Goal: Information Seeking & Learning: Learn about a topic

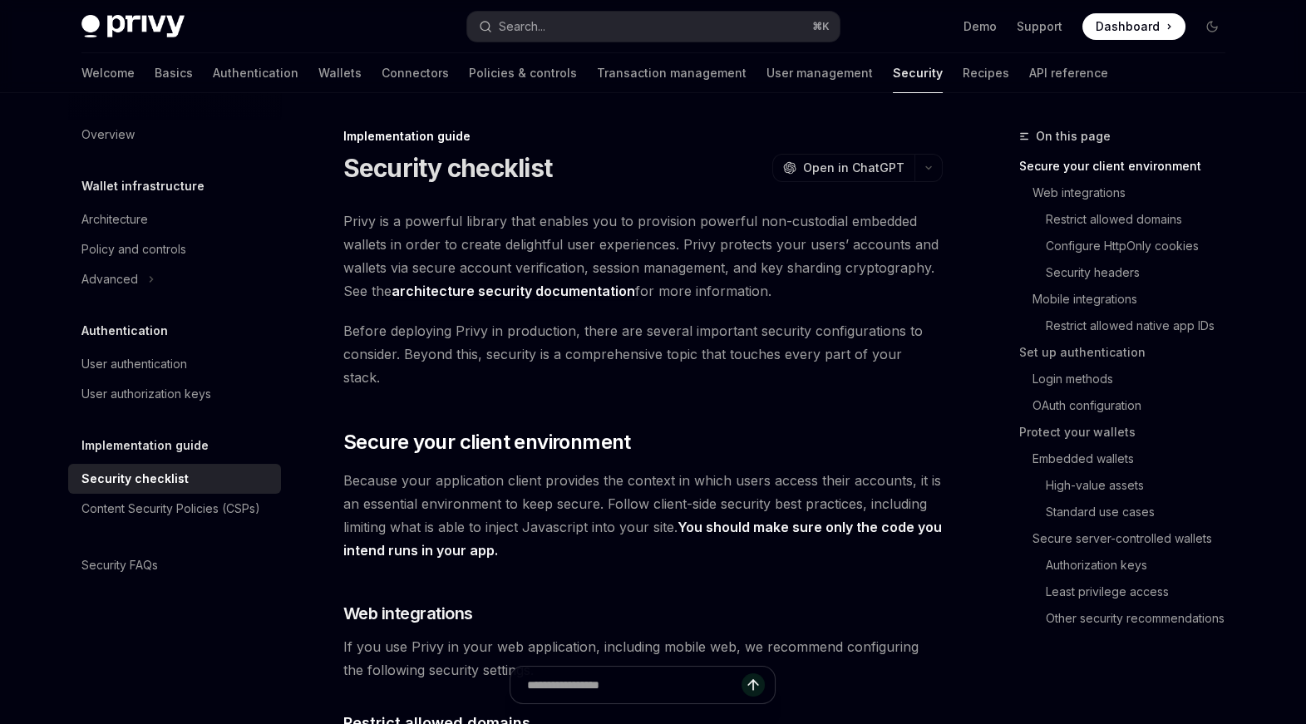
click at [814, 519] on strong "You should make sure only the code you intend runs in your app." at bounding box center [642, 539] width 599 height 40
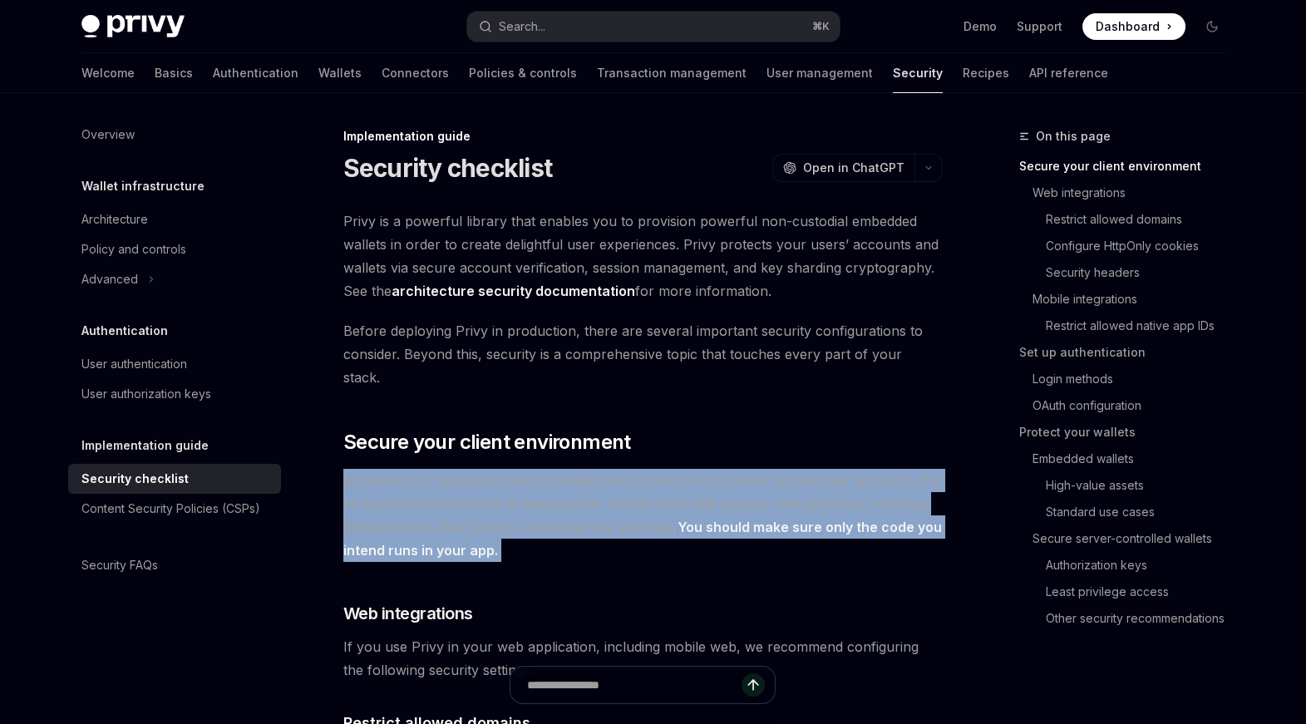
click at [814, 519] on strong "You should make sure only the code you intend runs in your app." at bounding box center [642, 539] width 599 height 40
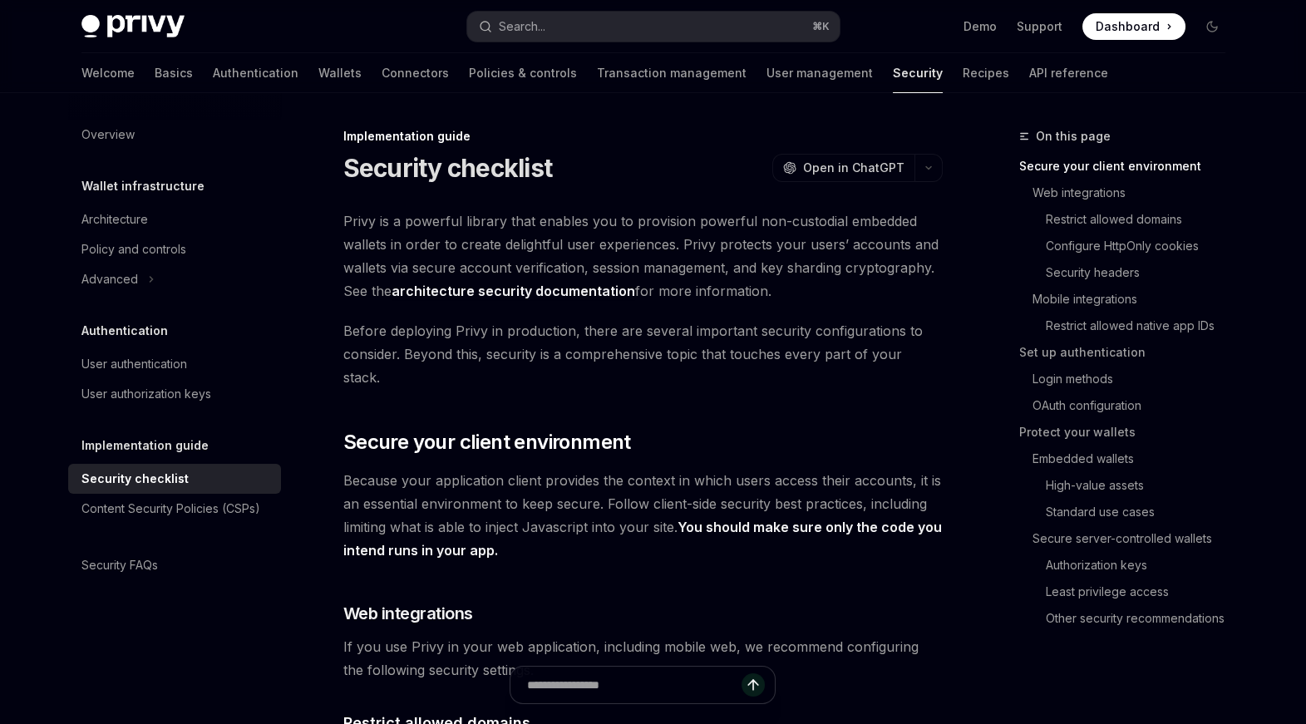
click at [818, 521] on span "Because your application client provides the context in which users access thei…" at bounding box center [643, 515] width 600 height 93
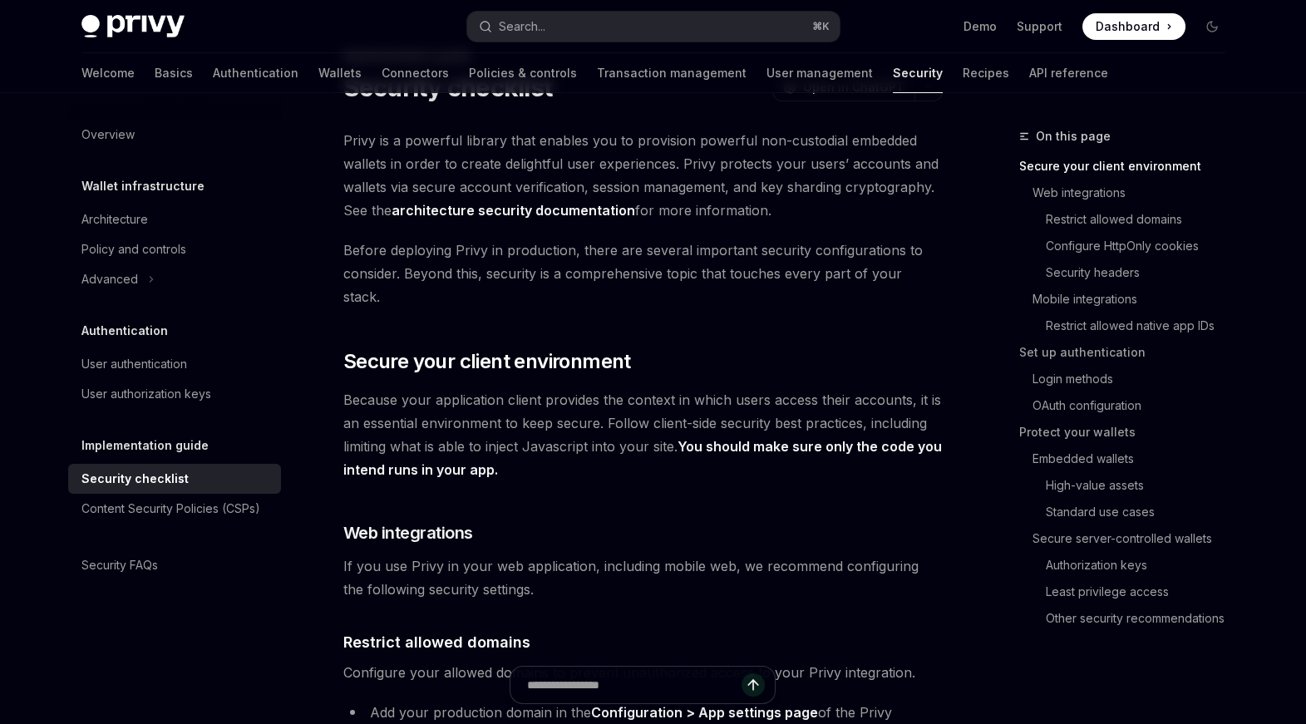
scroll to position [126, 0]
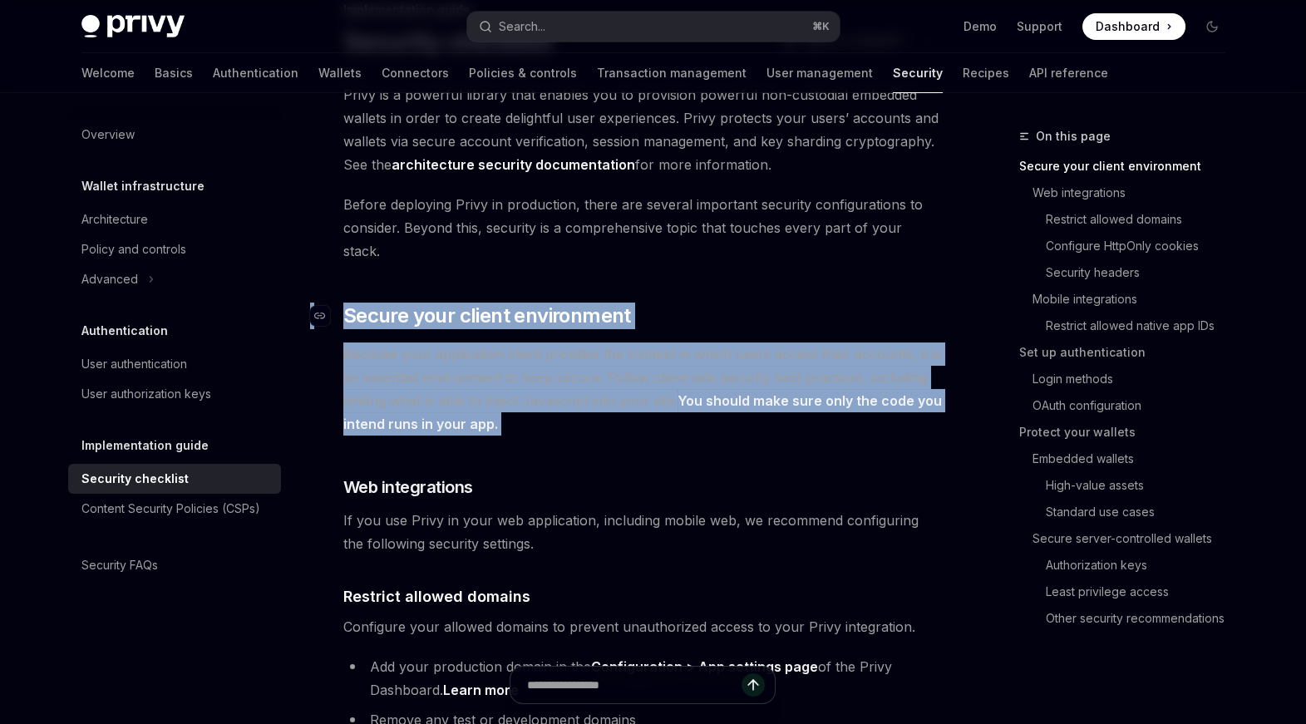
drag, startPoint x: 532, startPoint y: 405, endPoint x: 342, endPoint y: 297, distance: 219.0
copy div "​ Secure your client environment Because your application client provides the c…"
click at [754, 343] on span "Because your application client provides the context in which users access thei…" at bounding box center [643, 389] width 600 height 93
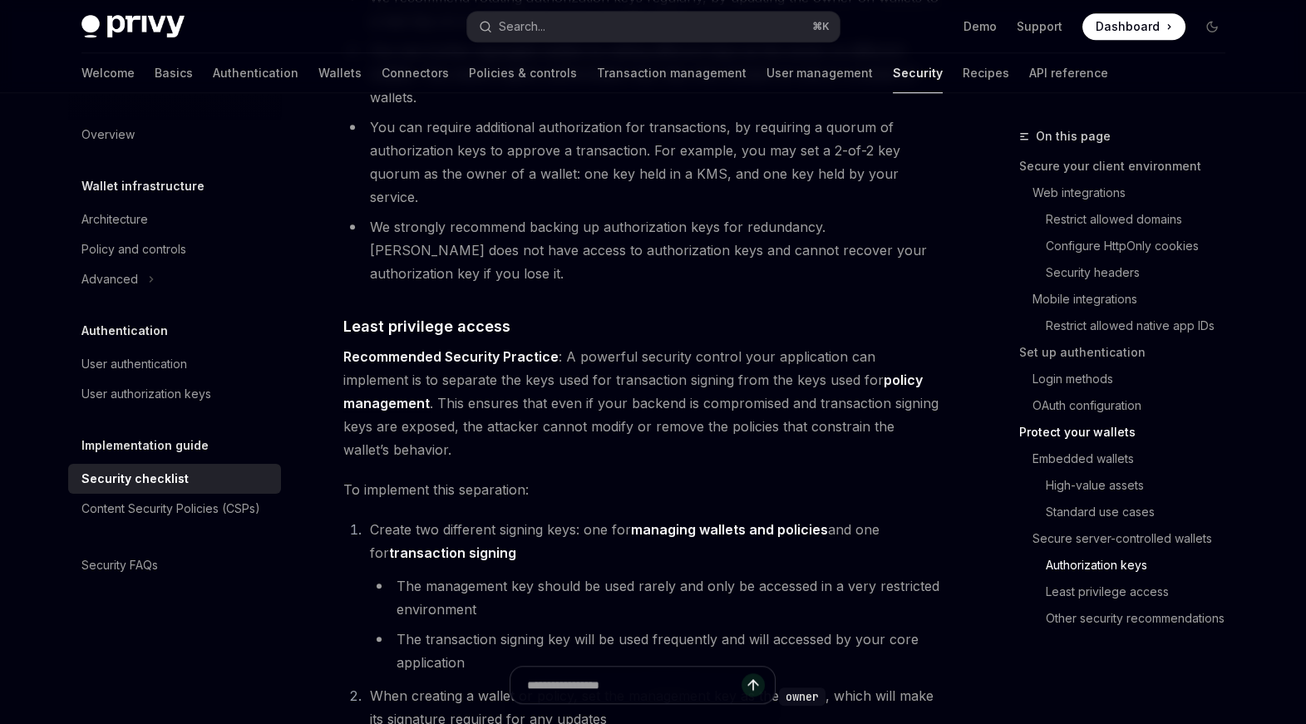
scroll to position [3034, 0]
